Goal: Information Seeking & Learning: Learn about a topic

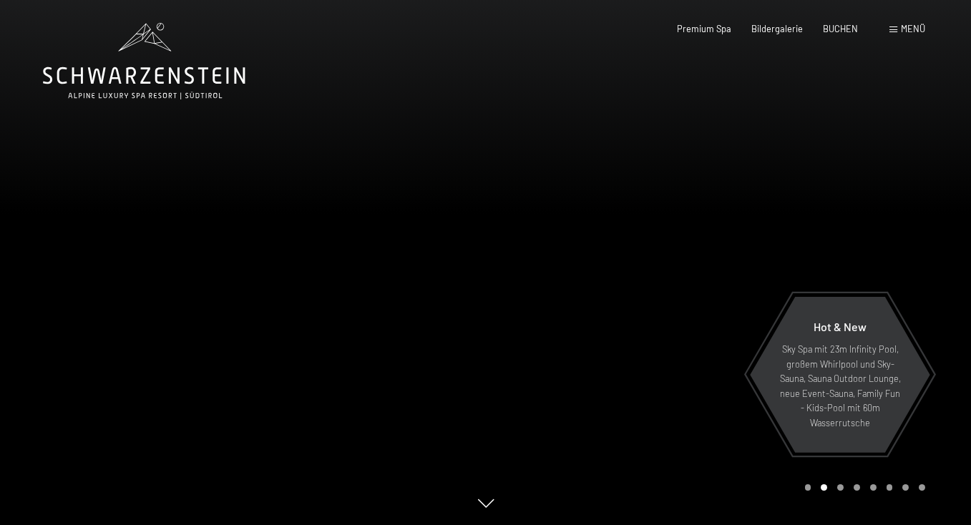
click at [891, 29] on span at bounding box center [893, 29] width 8 height 6
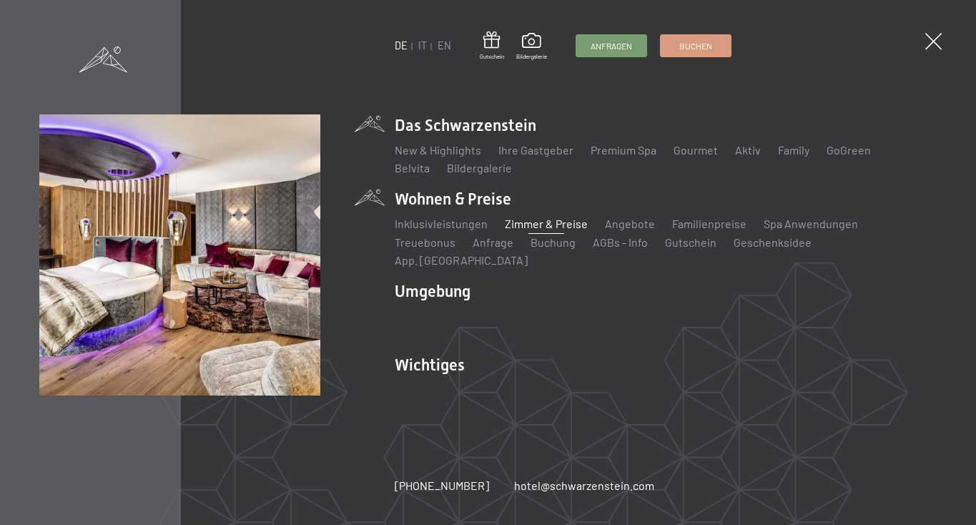
click at [534, 227] on link "Zimmer & Preise" at bounding box center [546, 224] width 83 height 14
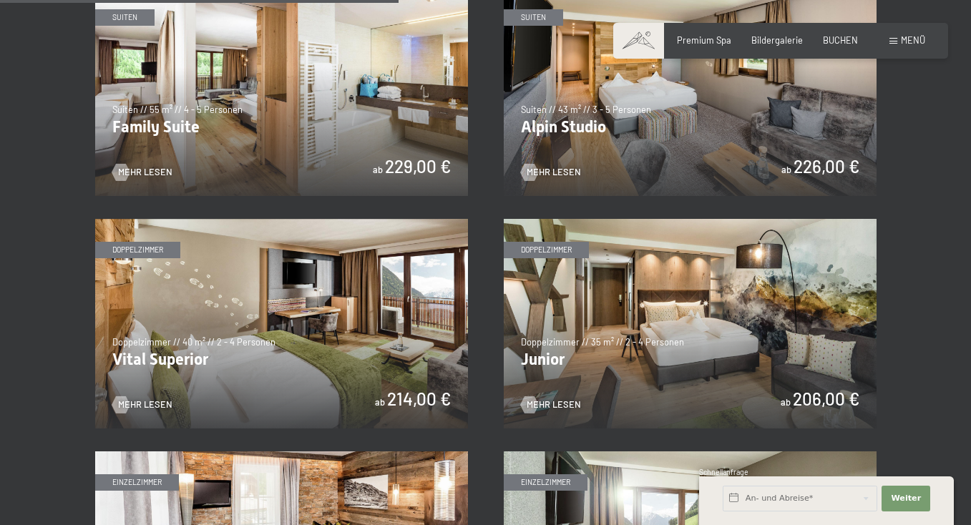
scroll to position [1474, 0]
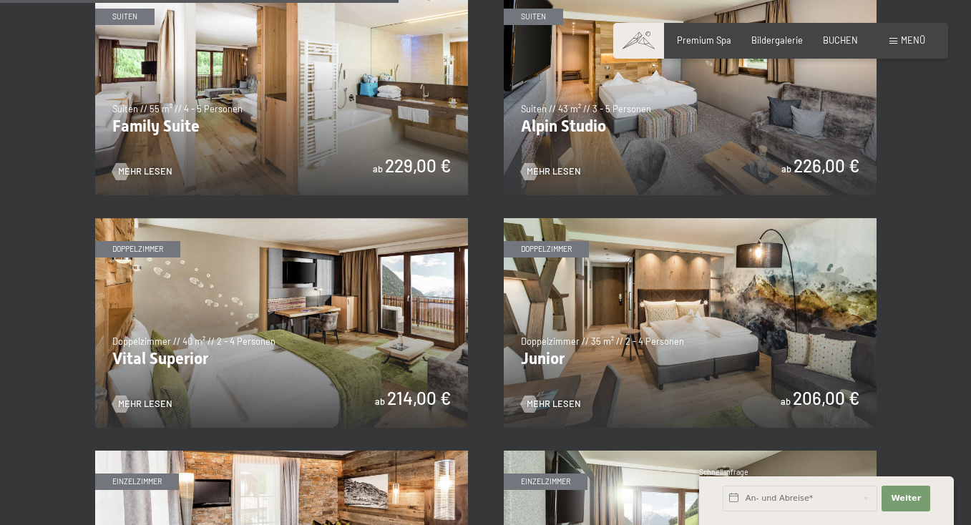
click at [333, 356] on img at bounding box center [281, 323] width 373 height 210
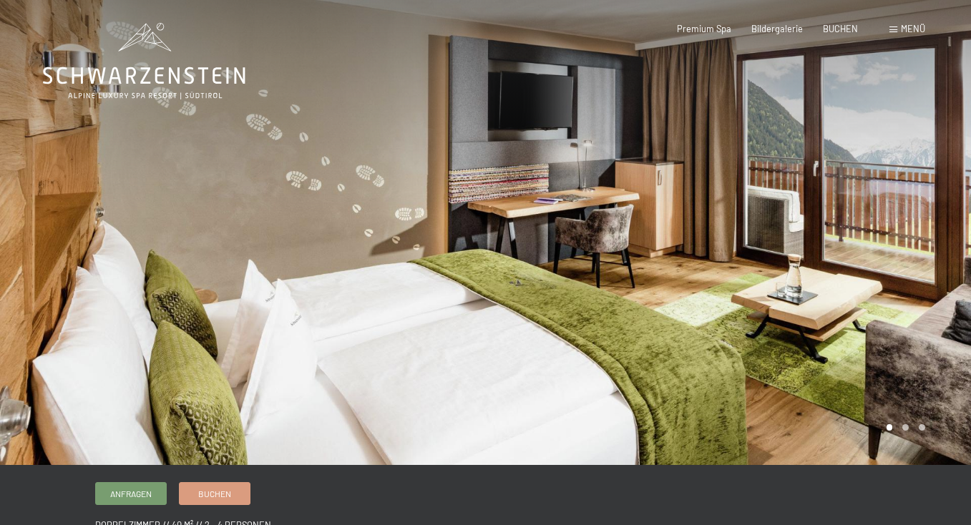
click at [408, 313] on div at bounding box center [243, 232] width 486 height 465
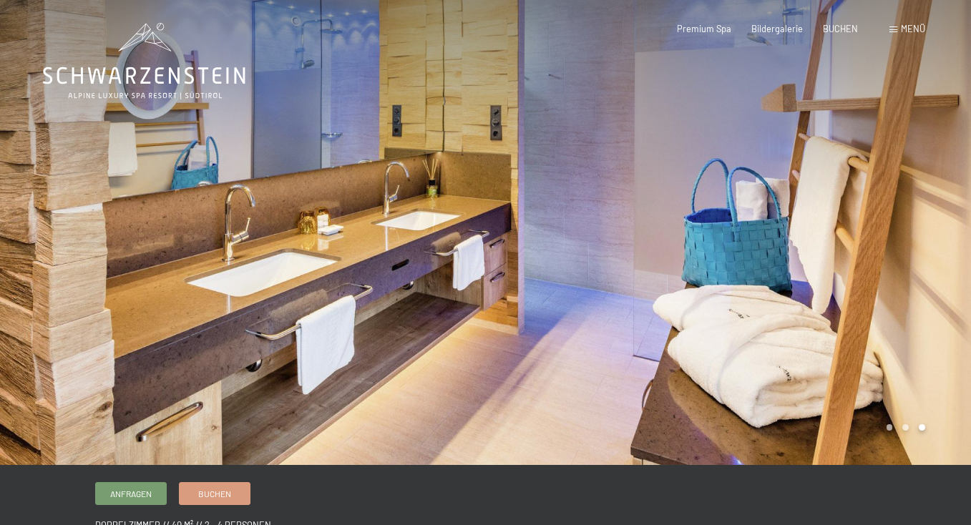
click at [408, 313] on div at bounding box center [243, 232] width 486 height 465
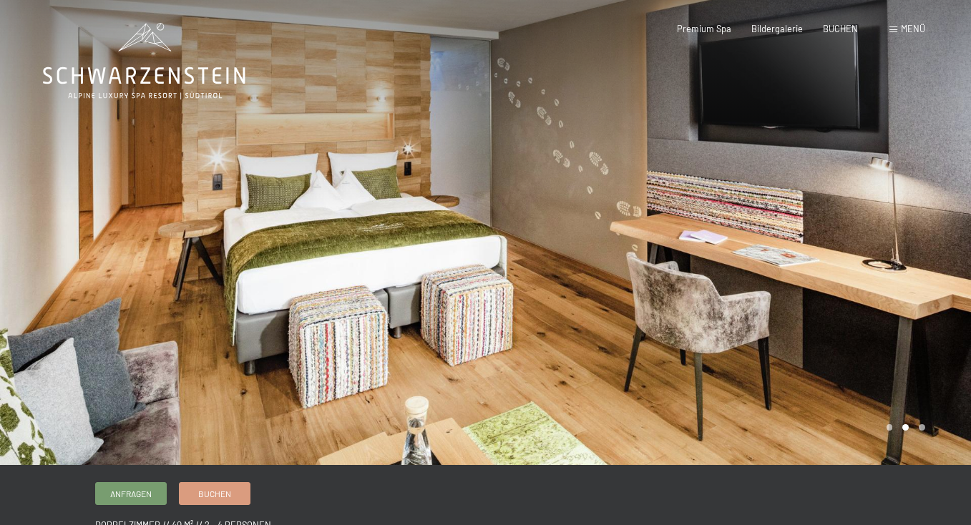
click at [408, 313] on div at bounding box center [243, 232] width 486 height 465
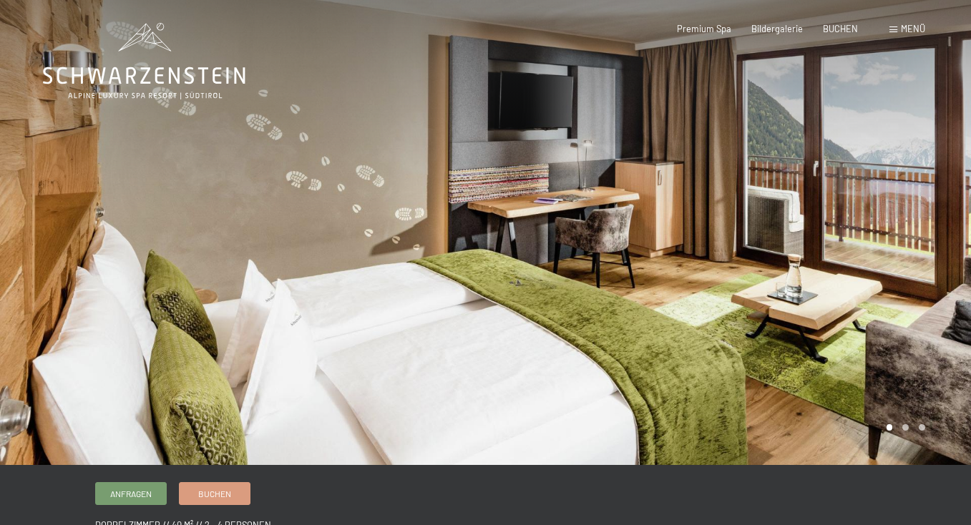
click at [408, 313] on div at bounding box center [243, 232] width 486 height 465
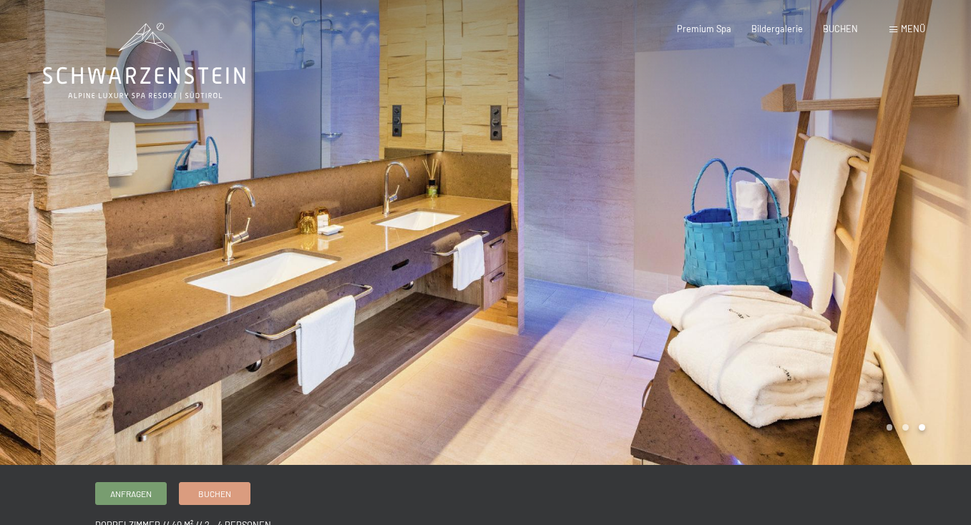
click at [446, 287] on div at bounding box center [243, 232] width 486 height 465
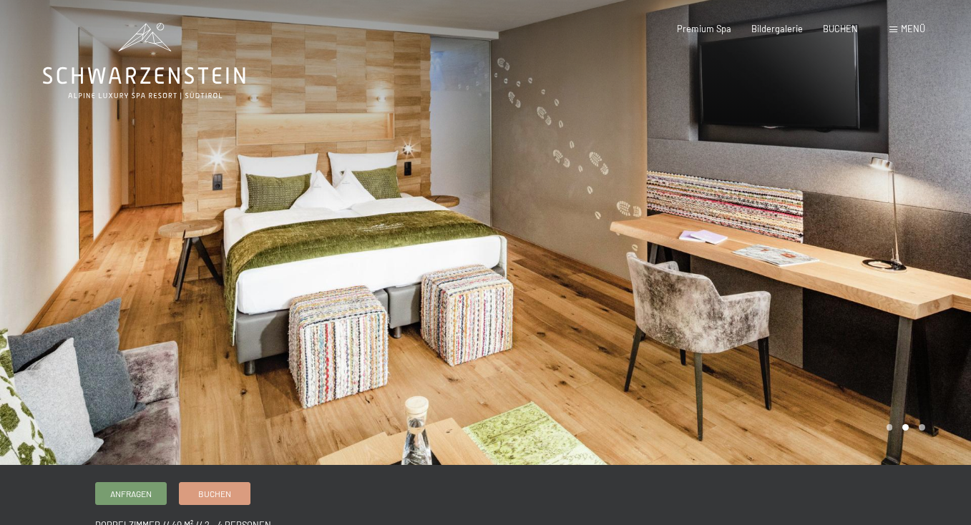
click at [343, 169] on div at bounding box center [243, 232] width 486 height 465
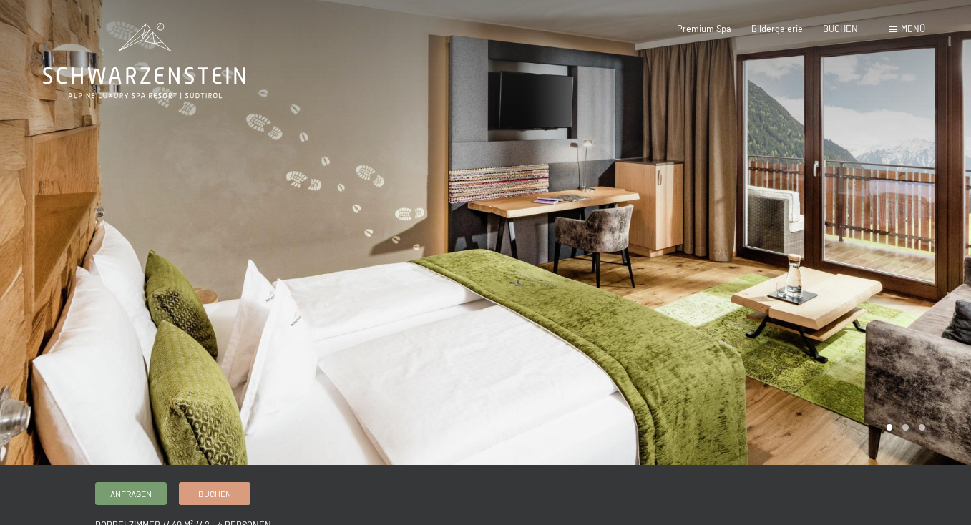
click at [343, 169] on div at bounding box center [243, 232] width 486 height 465
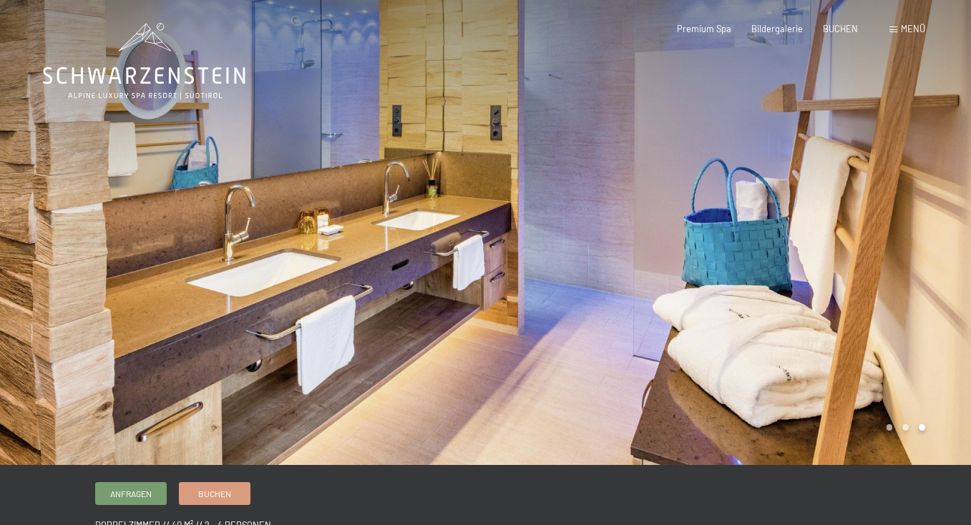
click at [900, 25] on div "Menü" at bounding box center [907, 29] width 36 height 13
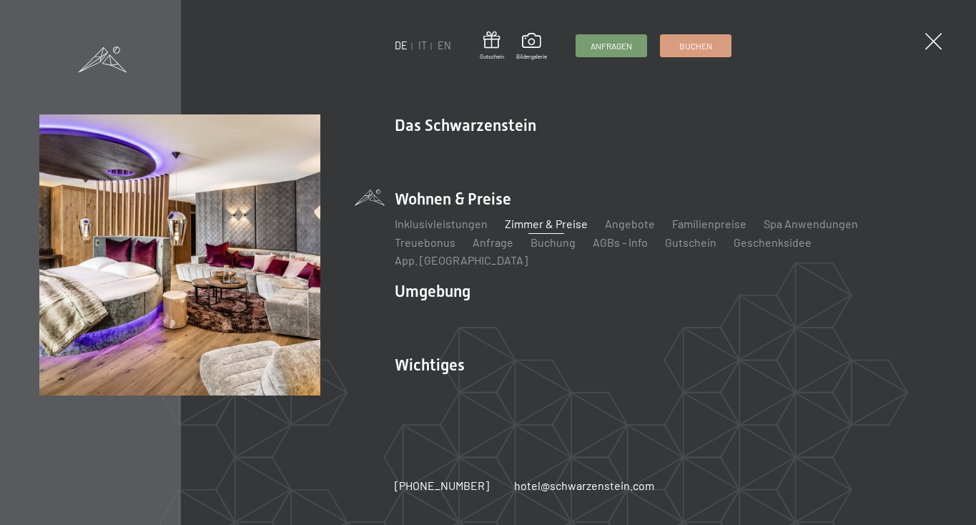
click at [525, 230] on link "Zimmer & Preise" at bounding box center [546, 224] width 83 height 14
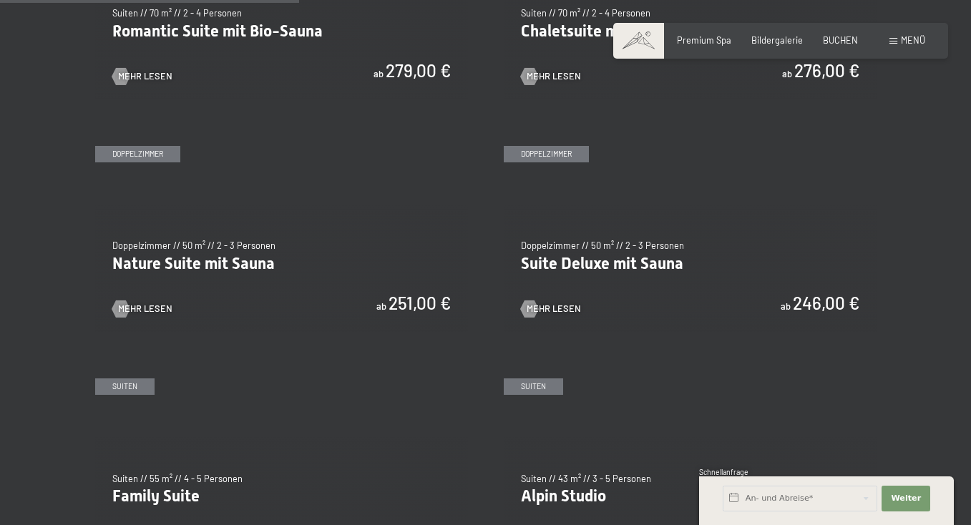
scroll to position [1106, 0]
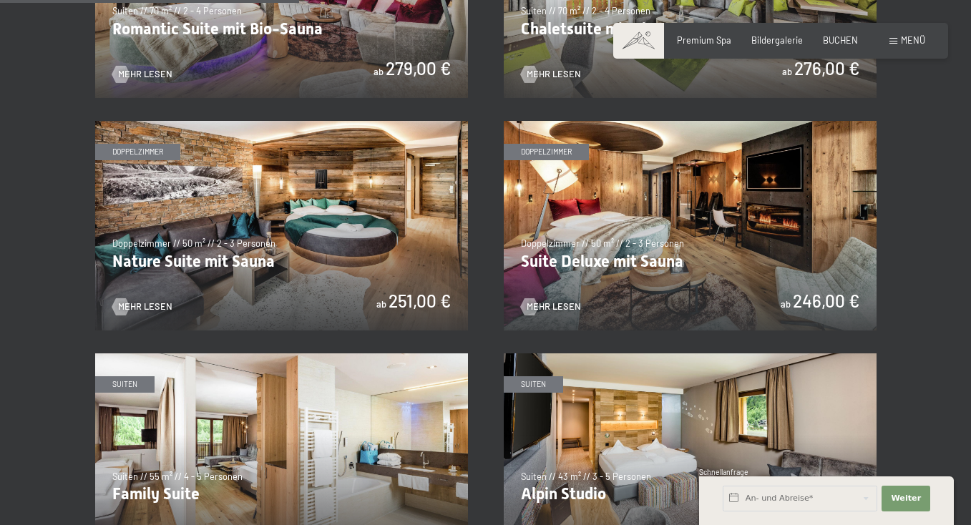
click at [712, 248] on img at bounding box center [690, 226] width 373 height 210
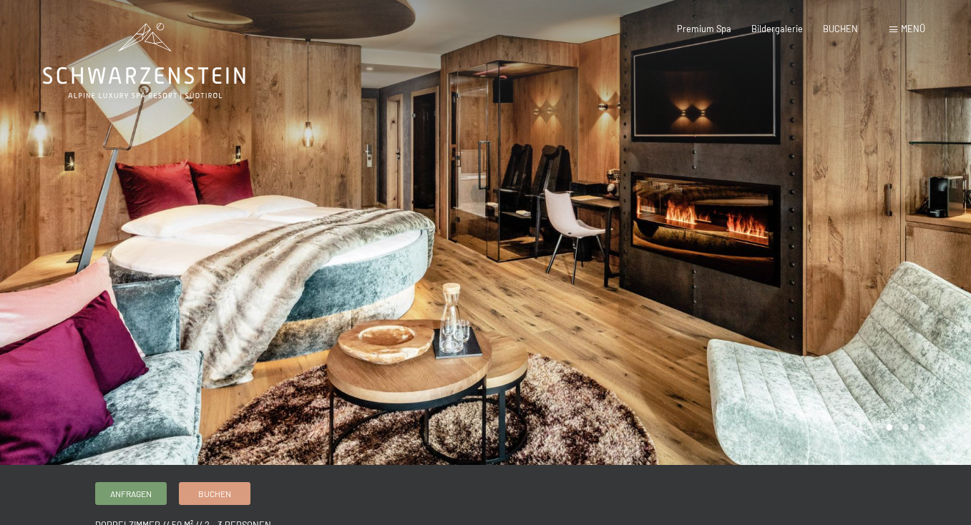
click at [689, 202] on div at bounding box center [729, 232] width 486 height 465
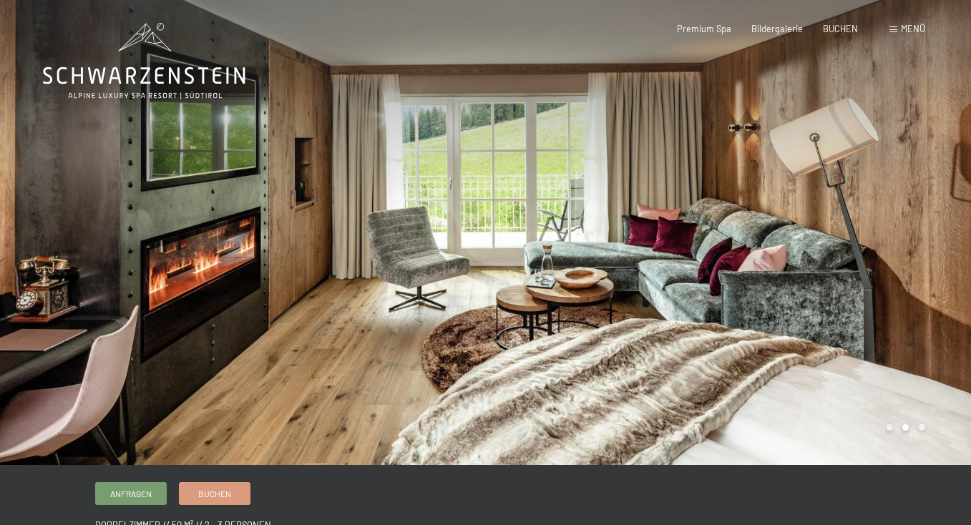
click at [689, 203] on div at bounding box center [729, 232] width 486 height 465
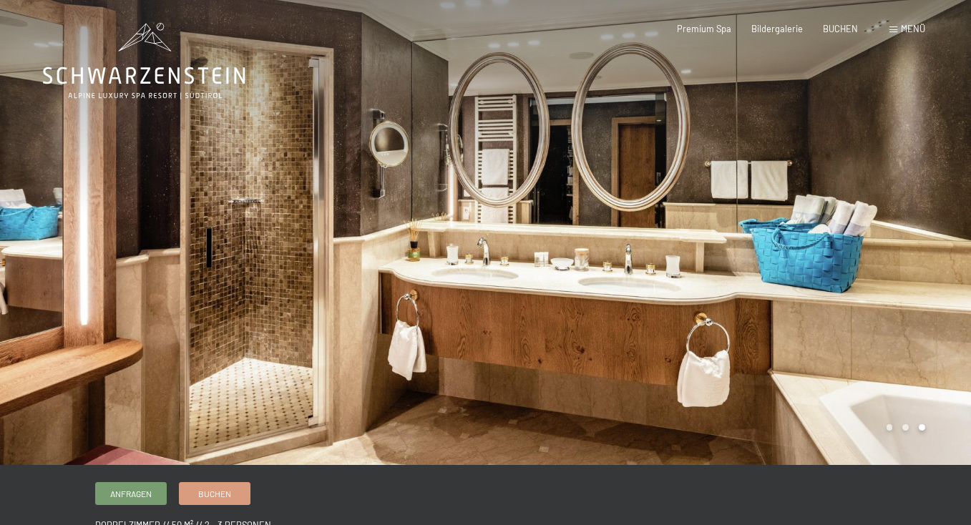
click at [102, 222] on div at bounding box center [243, 232] width 486 height 465
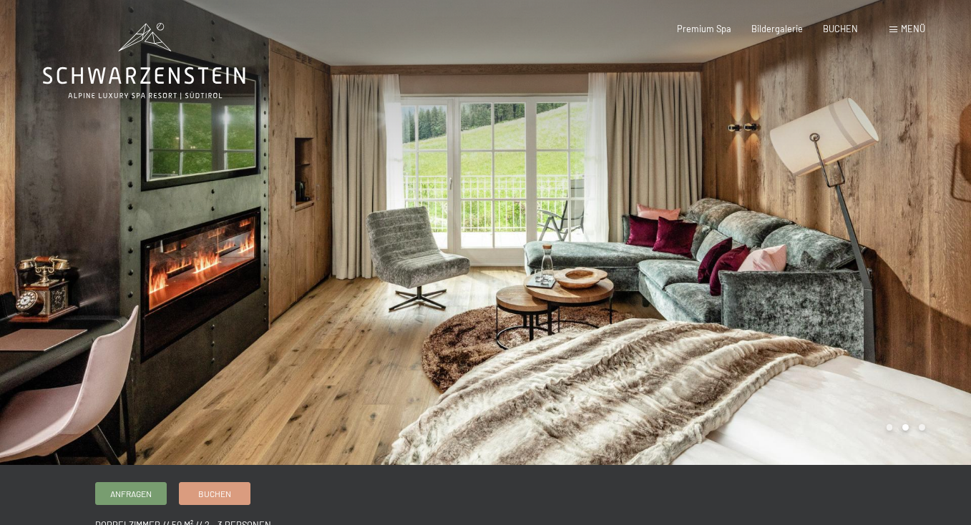
click at [102, 222] on div at bounding box center [243, 232] width 486 height 465
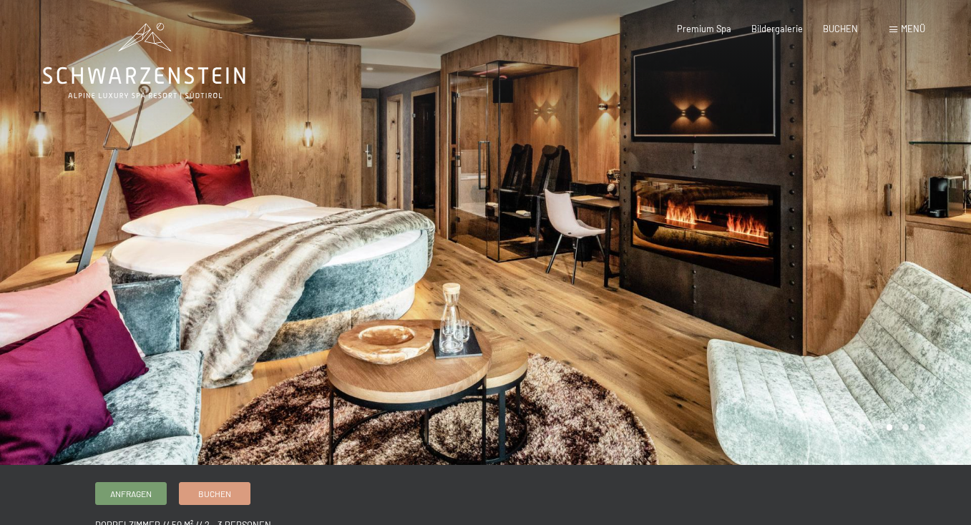
click at [103, 222] on div at bounding box center [243, 232] width 486 height 465
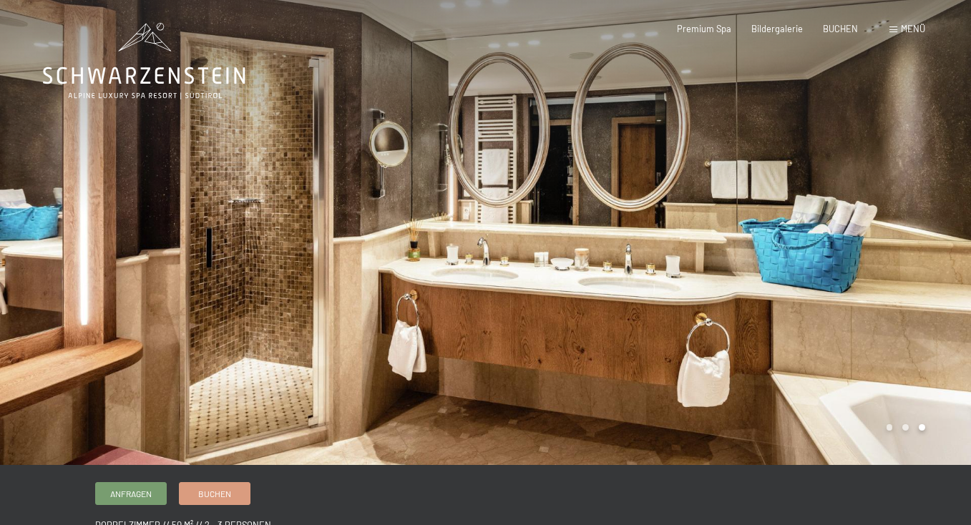
click at [104, 222] on div at bounding box center [243, 232] width 486 height 465
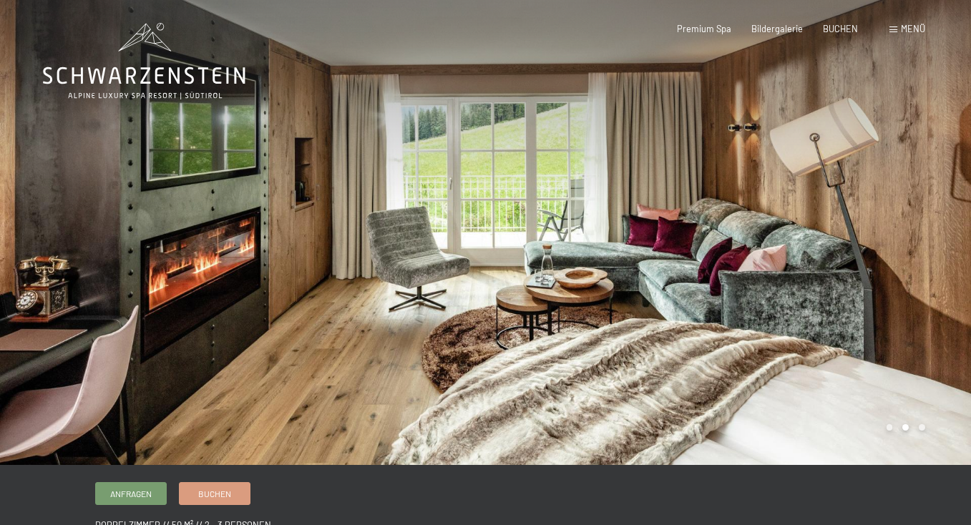
click at [104, 222] on div at bounding box center [243, 232] width 486 height 465
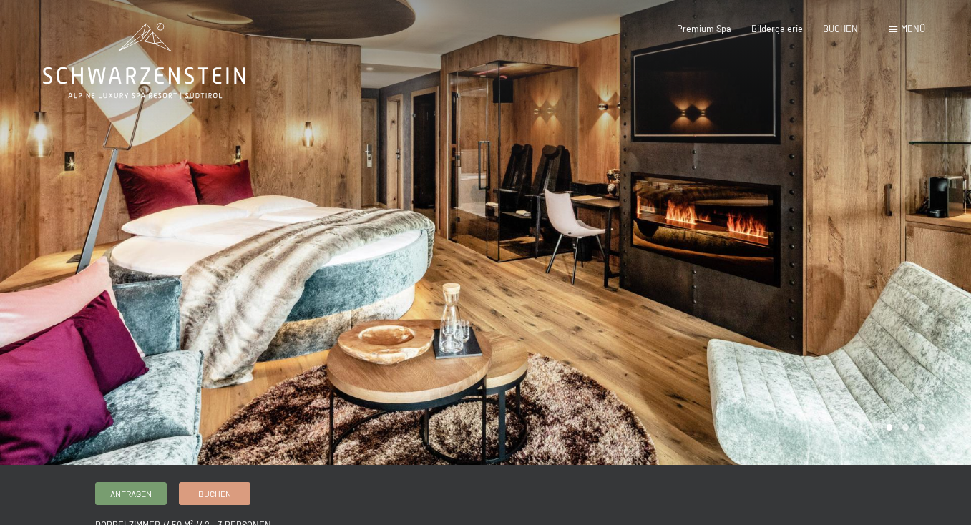
click at [104, 222] on div at bounding box center [243, 232] width 486 height 465
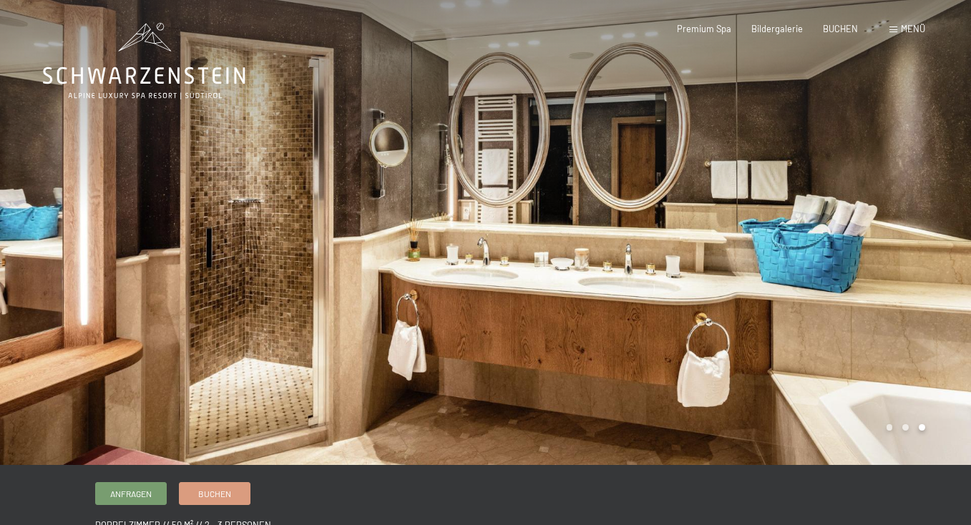
click at [788, 36] on div "Buchen Anfragen Premium Spa Bildergalerie BUCHEN Menü DE IT EN Gutschein Bilder…" at bounding box center [780, 29] width 289 height 13
click at [790, 28] on span "Bildergalerie" at bounding box center [777, 26] width 52 height 11
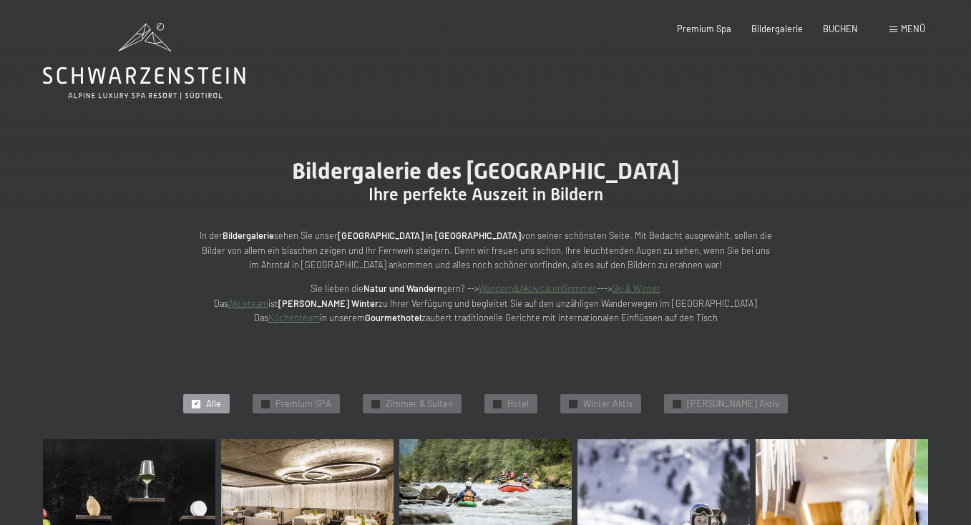
scroll to position [13, 0]
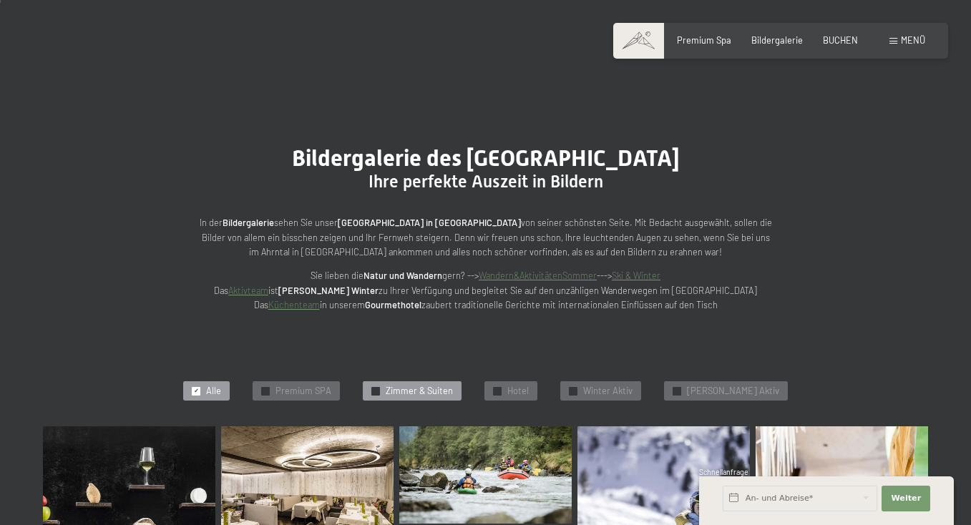
click at [453, 389] on span "Zimmer & Suiten" at bounding box center [419, 391] width 67 height 13
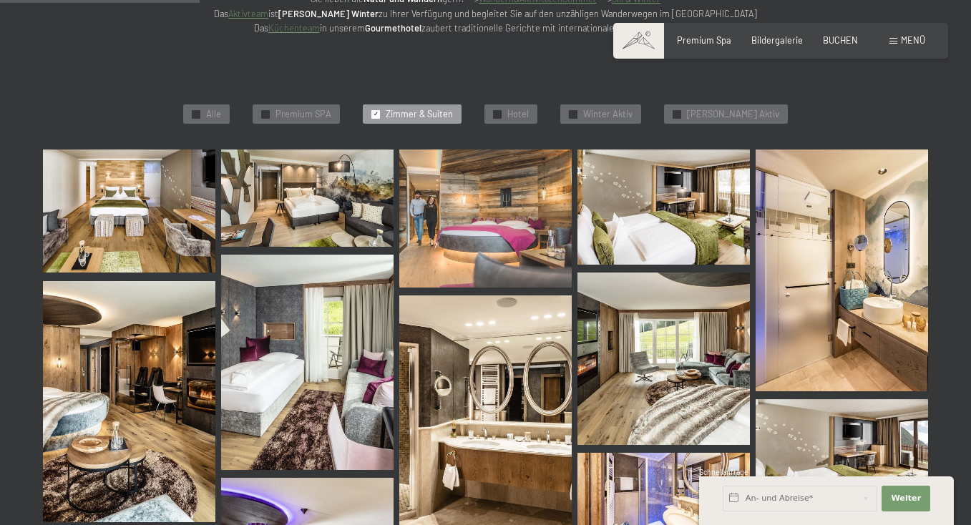
scroll to position [290, 0]
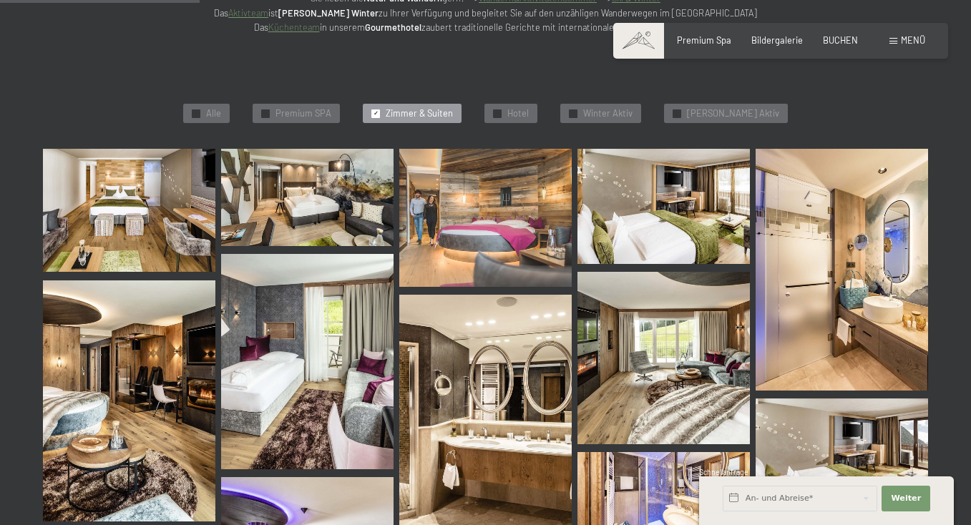
click at [314, 182] on img at bounding box center [307, 197] width 172 height 97
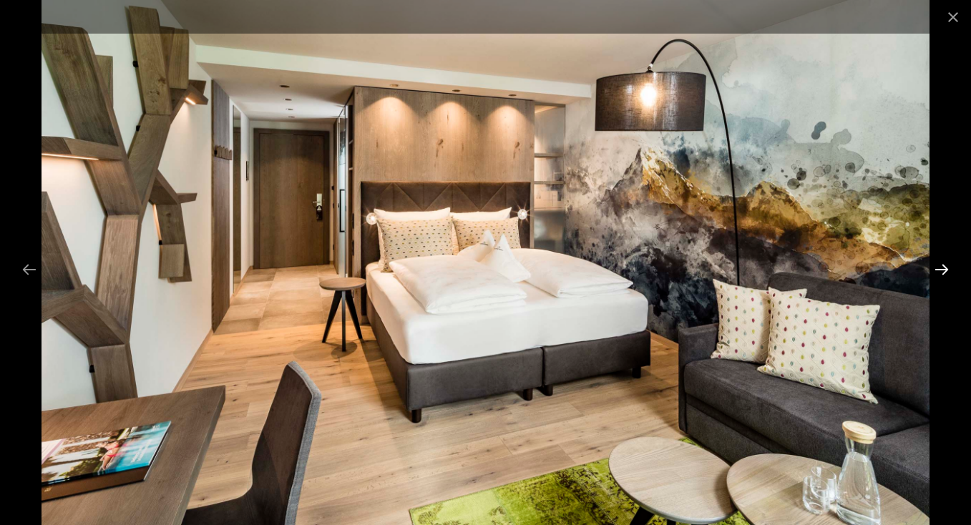
click at [941, 270] on button "Next slide" at bounding box center [941, 269] width 30 height 28
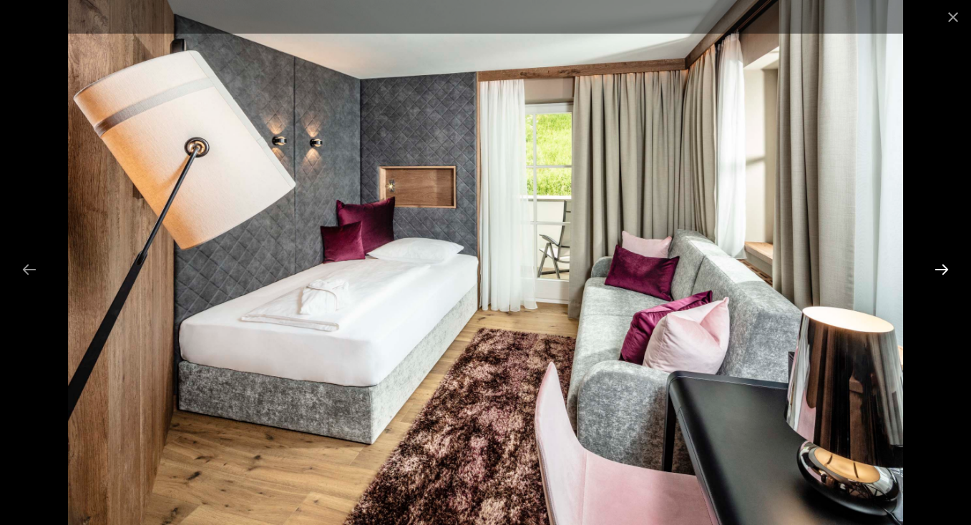
click at [943, 269] on button "Next slide" at bounding box center [941, 269] width 30 height 28
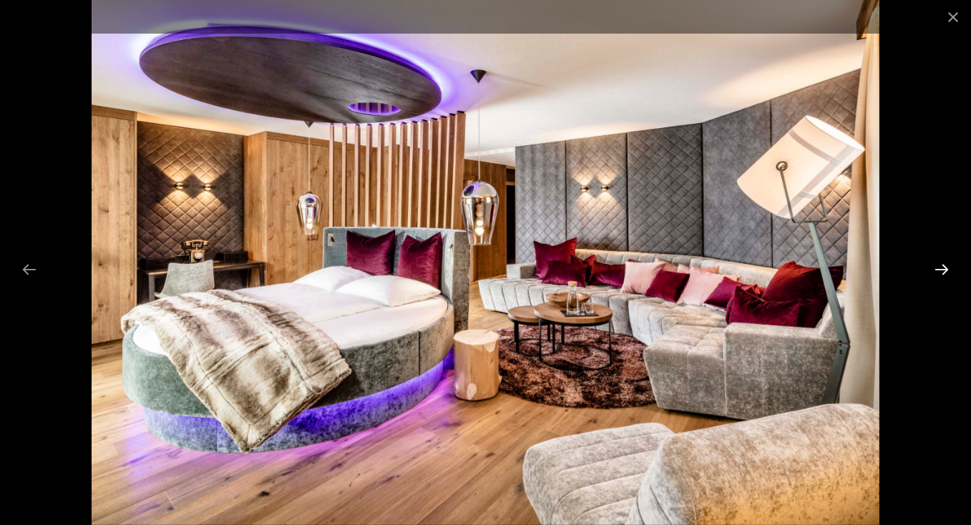
click at [943, 269] on button "Next slide" at bounding box center [941, 269] width 30 height 28
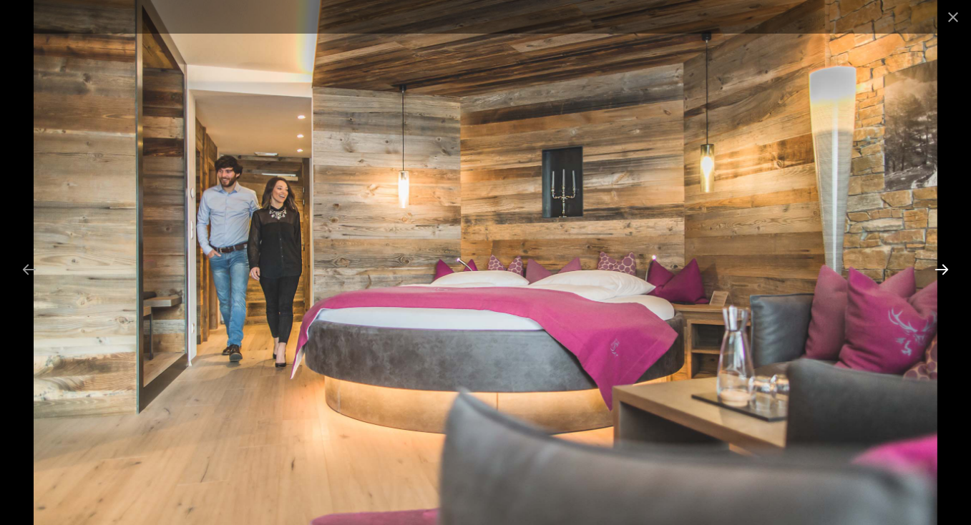
click at [943, 269] on button "Next slide" at bounding box center [941, 269] width 30 height 28
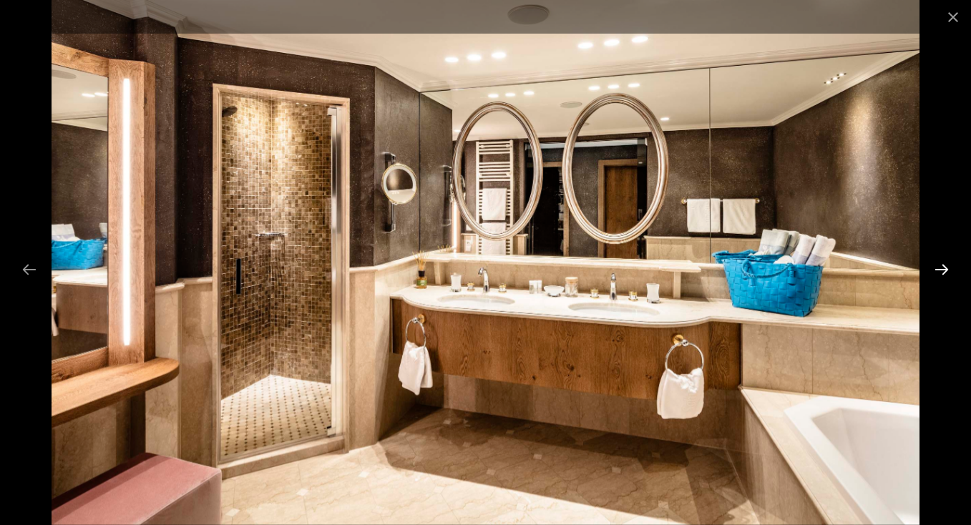
click at [943, 269] on button "Next slide" at bounding box center [941, 269] width 30 height 28
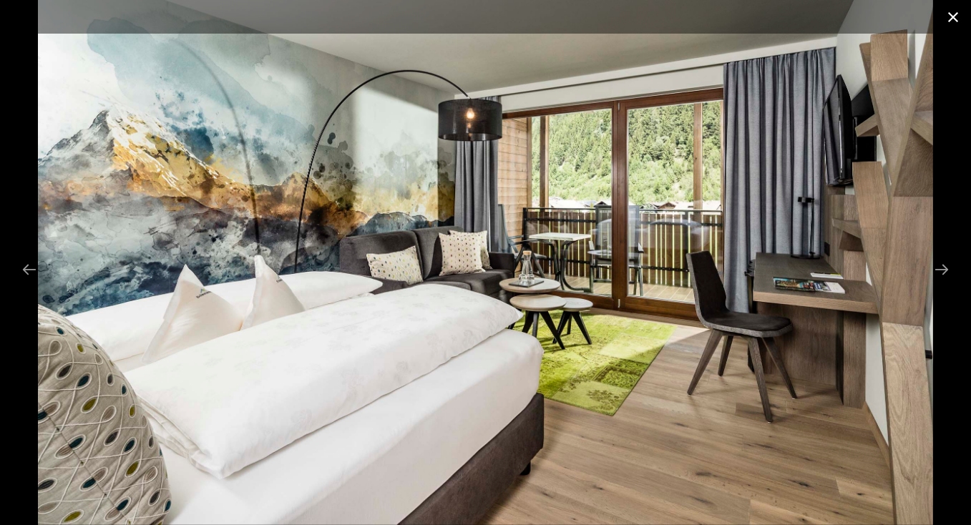
click at [955, 14] on button "Close gallery" at bounding box center [953, 17] width 36 height 34
